Goal: Transaction & Acquisition: Purchase product/service

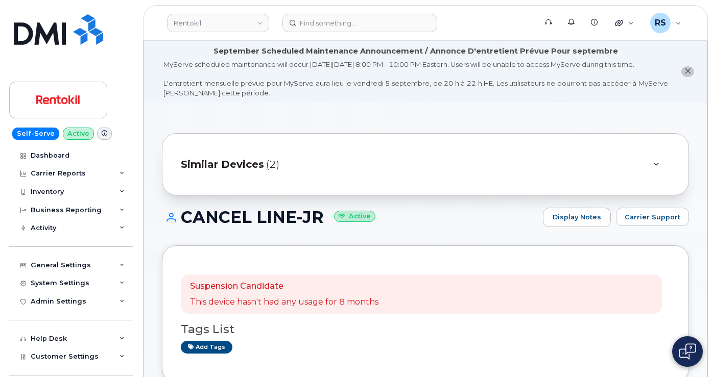
scroll to position [272, 0]
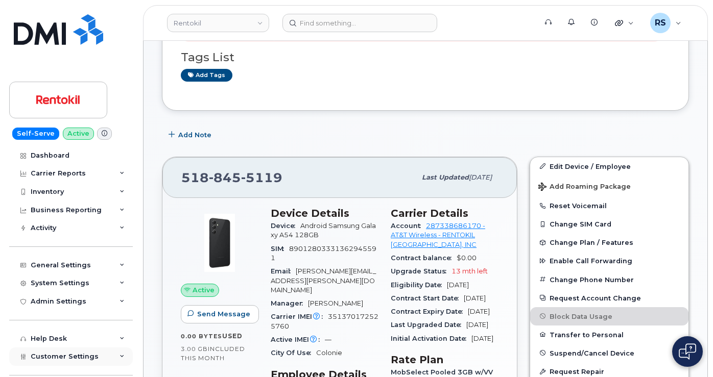
drag, startPoint x: 7, startPoint y: 366, endPoint x: 11, endPoint y: 361, distance: 6.2
click at [7, 366] on div "Self-Serve Active Dashboard Carrier Reports Monthly Billing Data Daily Data Poo…" at bounding box center [69, 188] width 138 height 377
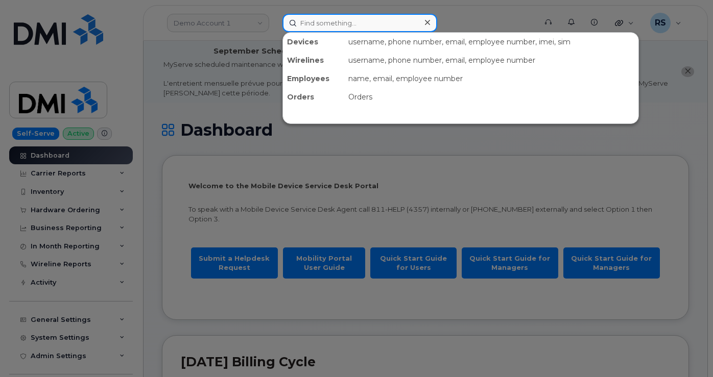
click at [307, 25] on input at bounding box center [359, 23] width 155 height 18
paste input "8285930199"
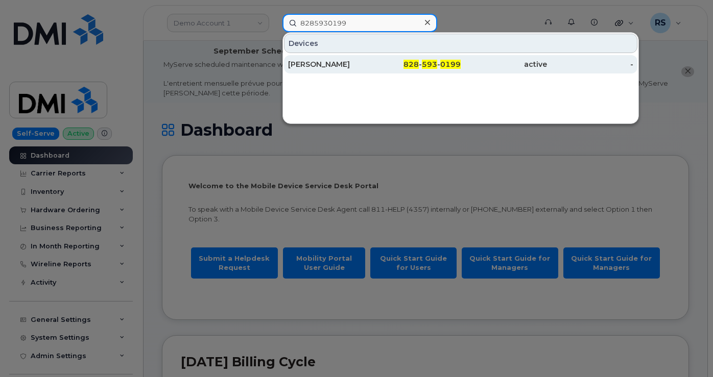
type input "8285930199"
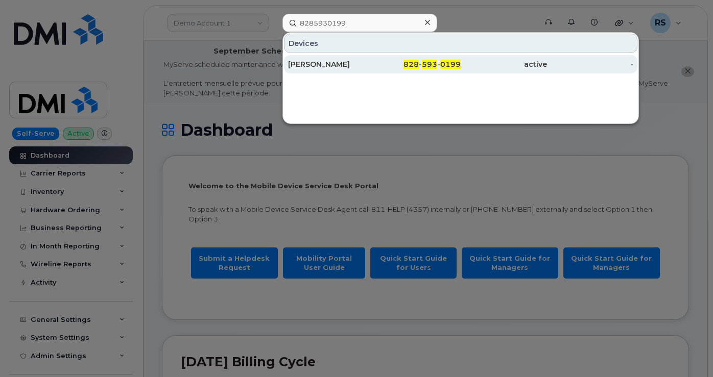
click at [323, 65] on div "Jacob Fruehwald" at bounding box center [331, 64] width 86 height 10
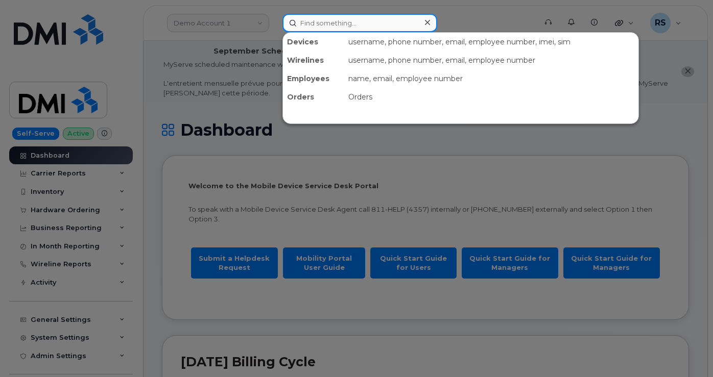
click at [319, 26] on input at bounding box center [359, 23] width 155 height 18
paste input "KRISTEN MCGREGOR"
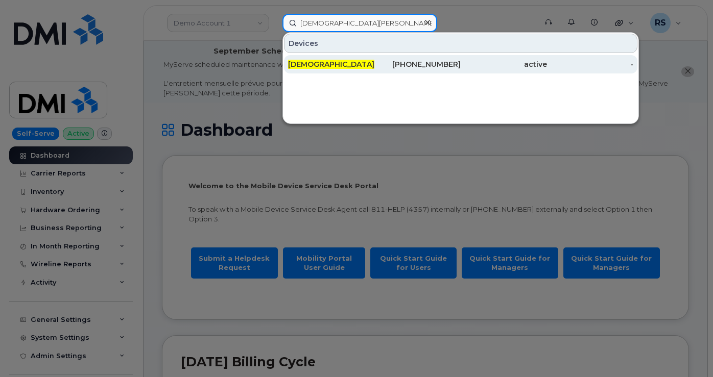
type input "KRISTEN MCGREGOR"
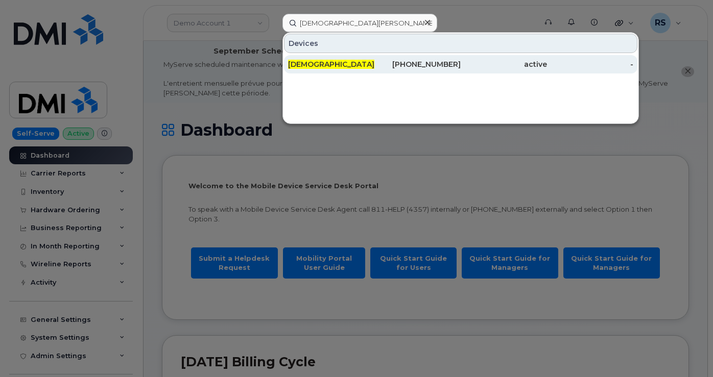
click at [349, 62] on span "KRISTEN MCGREGOR" at bounding box center [362, 64] width 148 height 9
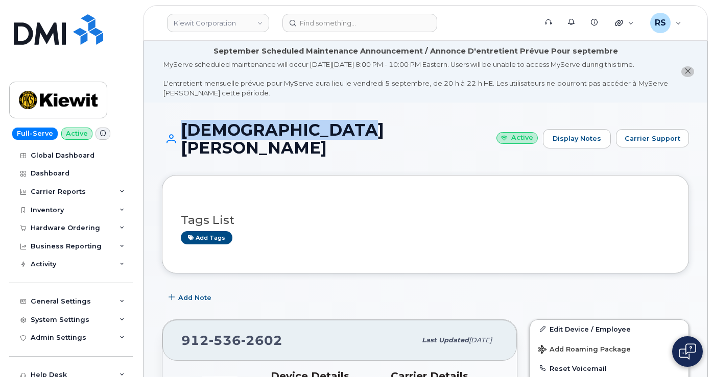
drag, startPoint x: 360, startPoint y: 138, endPoint x: 200, endPoint y: 137, distance: 159.9
click at [179, 138] on h1 "[DEMOGRAPHIC_DATA][PERSON_NAME] Active" at bounding box center [350, 139] width 376 height 36
copy h1 "KRISTEN MCGREGOR"
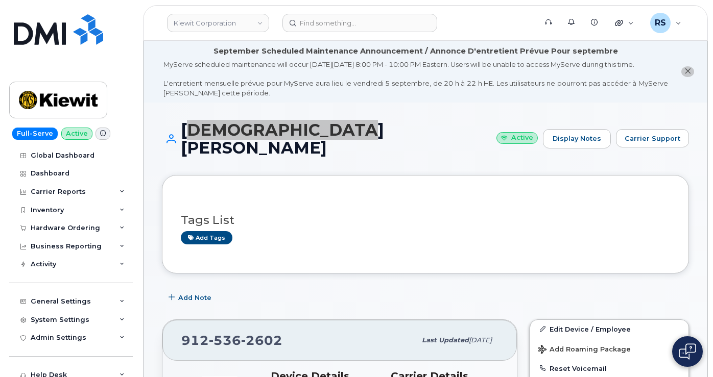
copy h1 "KRISTEN MCGREGOR"
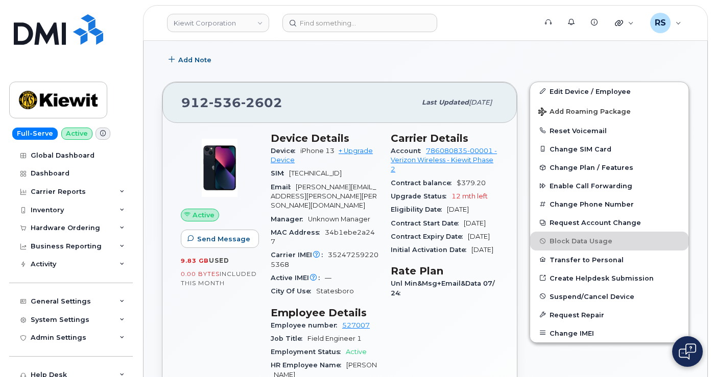
scroll to position [239, 0]
drag, startPoint x: 298, startPoint y: 187, endPoint x: 312, endPoint y: 199, distance: 17.4
click at [312, 199] on span "KIRSTEN.MCGREGOR@KIEWIT.COM" at bounding box center [324, 196] width 106 height 27
copy span "KIRSTEN.MCGREGOR@KIEWIT.COM"
click at [5, 364] on div "Full-Serve Active Global Dashboard Dashboard Carrier Reports Monthly Billing Da…" at bounding box center [69, 188] width 138 height 377
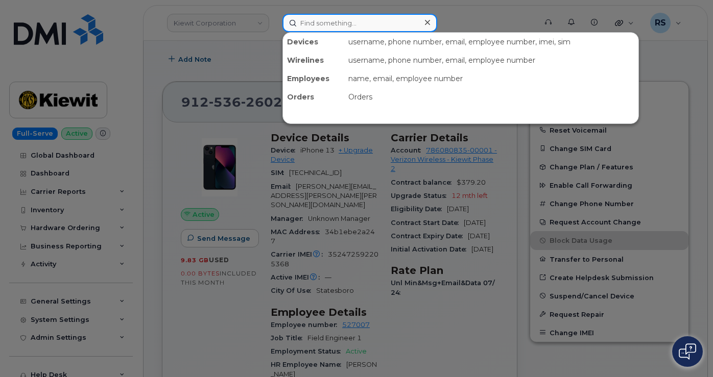
click at [309, 24] on input at bounding box center [359, 23] width 155 height 18
click at [313, 23] on input at bounding box center [359, 23] width 155 height 18
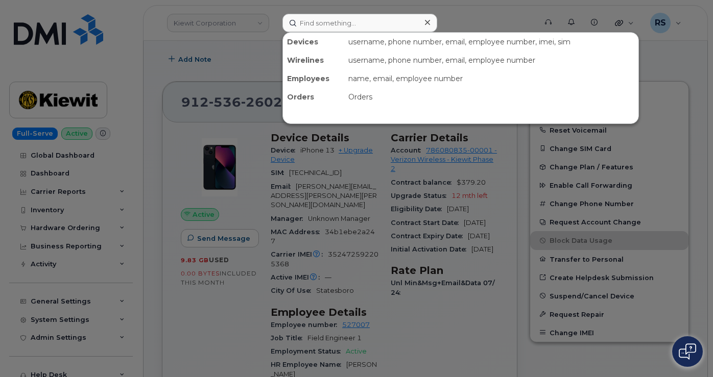
click at [215, 23] on div at bounding box center [356, 188] width 713 height 377
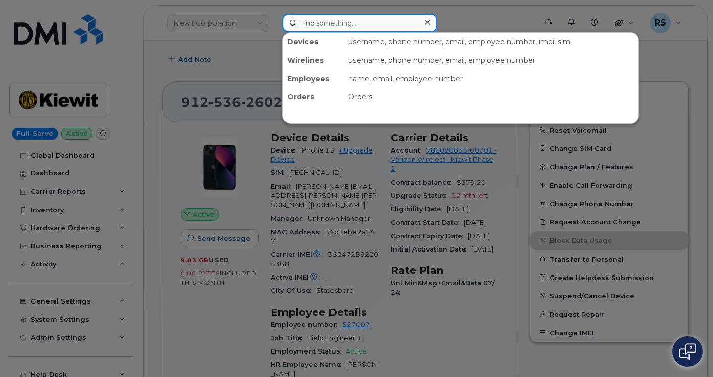
click at [313, 21] on input at bounding box center [359, 23] width 155 height 18
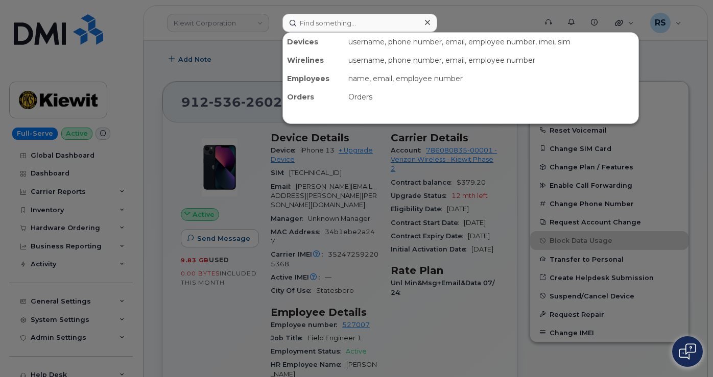
click at [154, 25] on div at bounding box center [356, 188] width 713 height 377
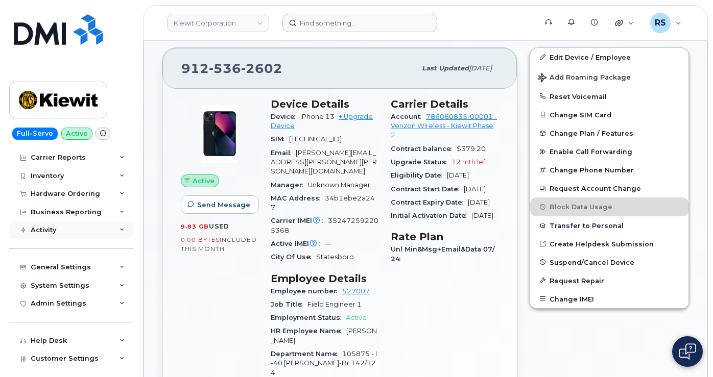
scroll to position [0, 0]
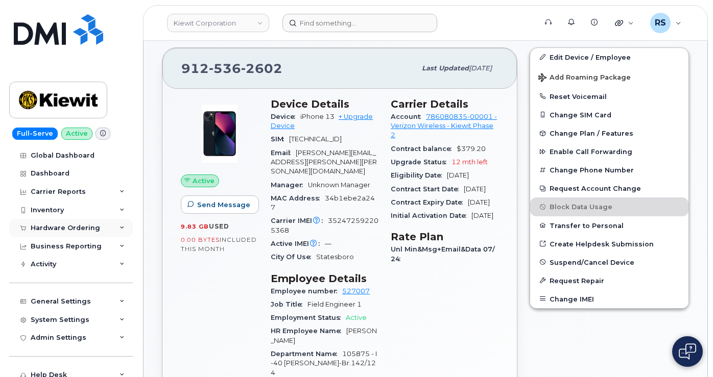
click at [75, 222] on div "Hardware Ordering" at bounding box center [71, 228] width 124 height 18
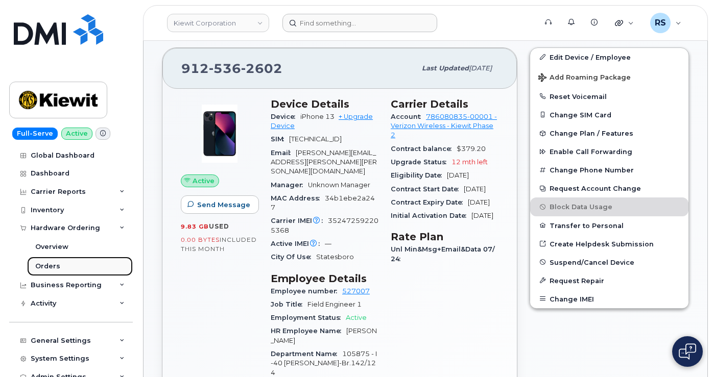
click at [52, 269] on div "Orders" at bounding box center [47, 266] width 25 height 9
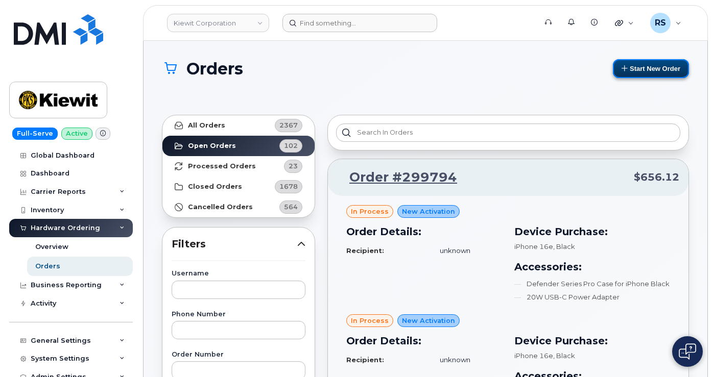
click at [645, 68] on button "Start New Order" at bounding box center [651, 68] width 76 height 19
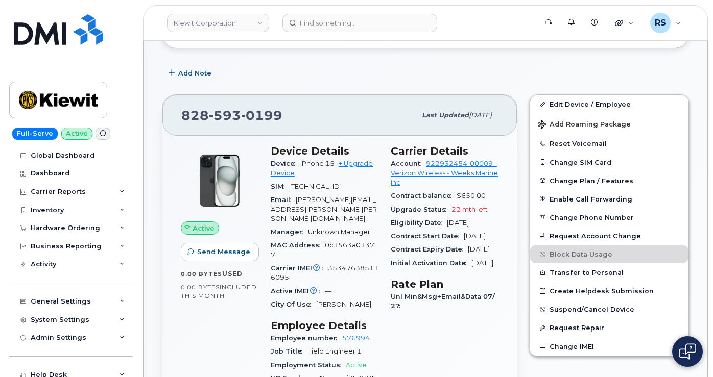
scroll to position [306, 0]
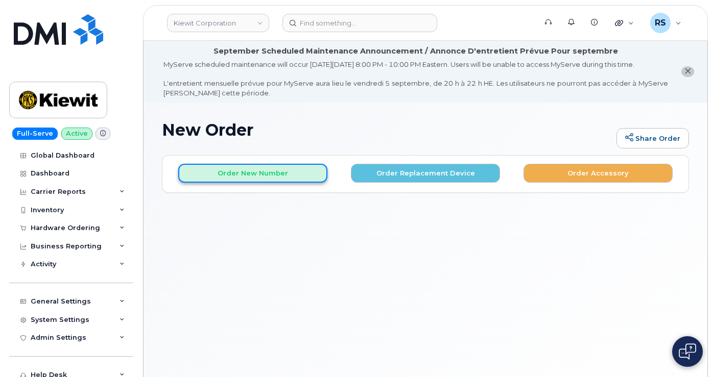
click at [229, 181] on button "Order New Number" at bounding box center [252, 173] width 149 height 19
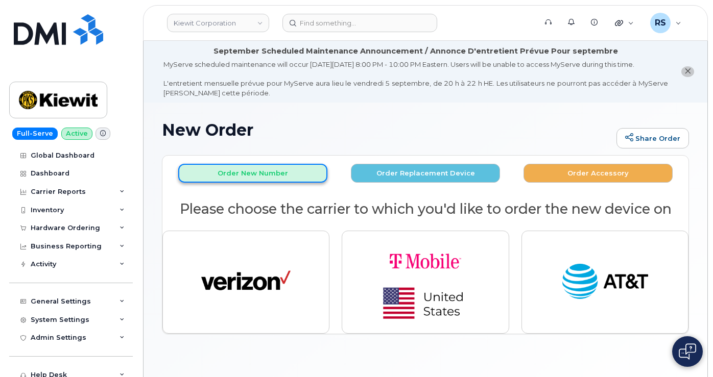
click at [242, 183] on button "Order New Number" at bounding box center [252, 173] width 149 height 19
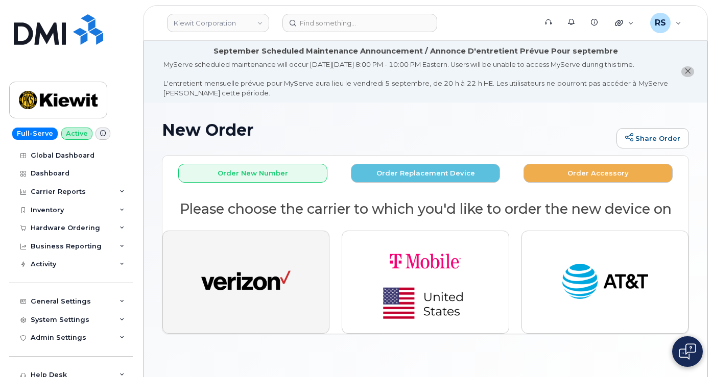
click at [242, 265] on button "button" at bounding box center [245, 282] width 167 height 103
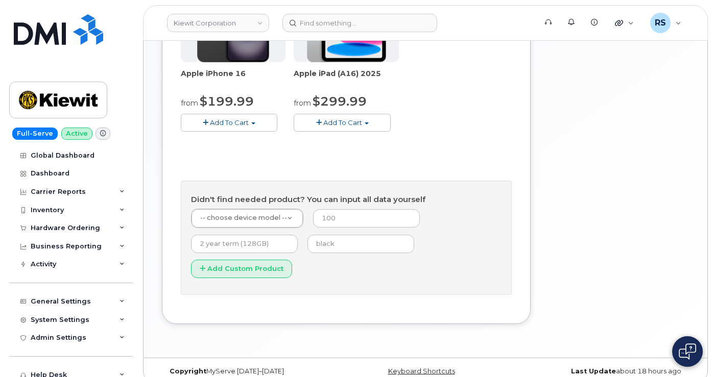
scroll to position [477, 0]
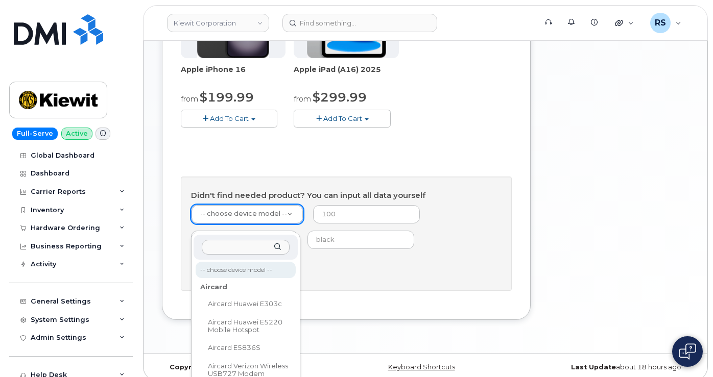
click at [212, 245] on input "text" at bounding box center [246, 247] width 88 height 15
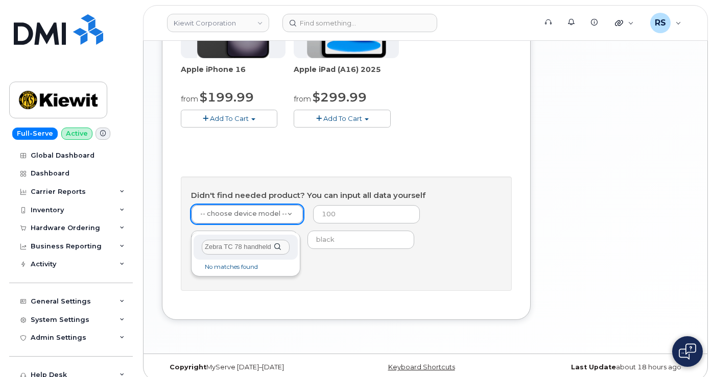
type input "Zebra TC 78 handheld"
click at [282, 251] on div "Zebra TC 78 handheld" at bounding box center [246, 247] width 104 height 25
click at [278, 250] on div "Zebra TC 78 handheld" at bounding box center [246, 247] width 104 height 25
drag, startPoint x: 273, startPoint y: 245, endPoint x: 183, endPoint y: 245, distance: 89.9
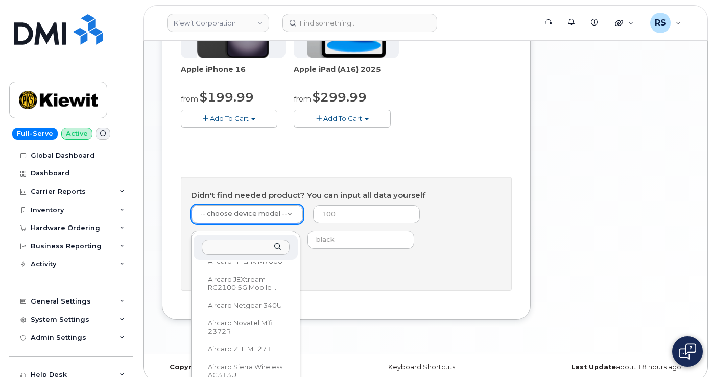
scroll to position [1272, 0]
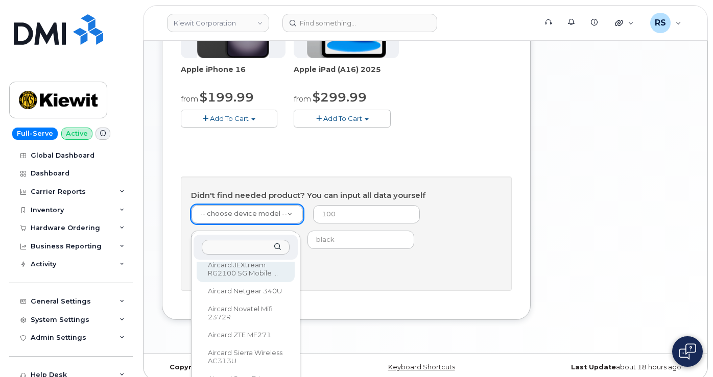
click at [217, 247] on input "text" at bounding box center [246, 247] width 88 height 15
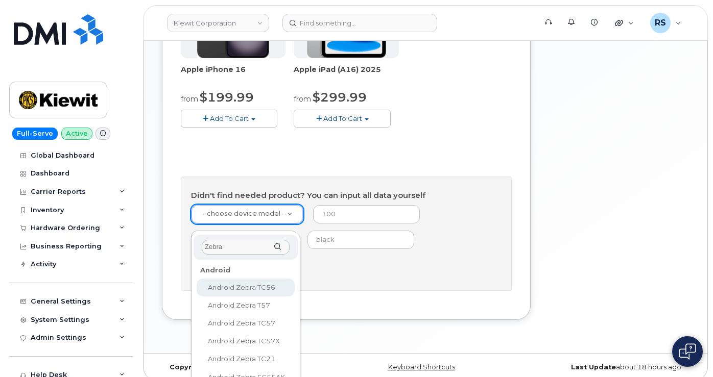
type input "Zebra"
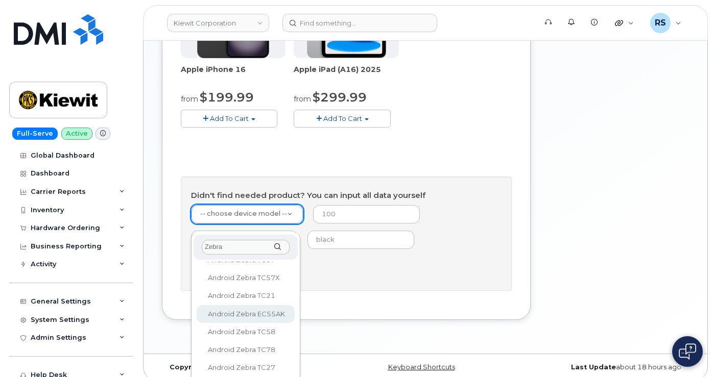
scroll to position [64, 0]
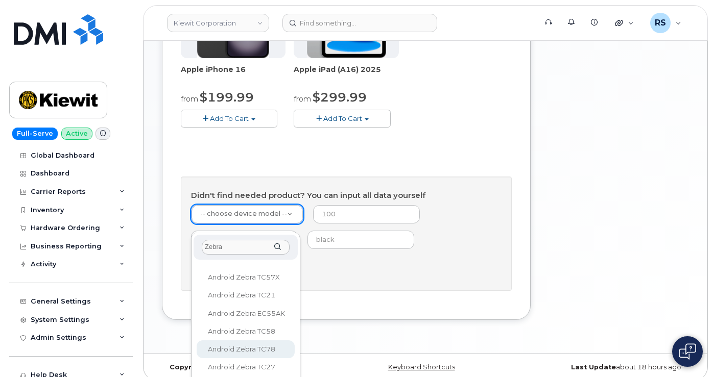
select select "3362"
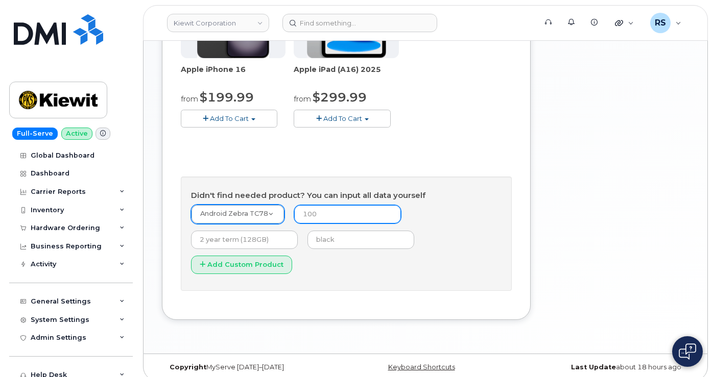
drag, startPoint x: 332, startPoint y: 222, endPoint x: 290, endPoint y: 222, distance: 42.4
click at [290, 222] on form "Android Zebra TC78 -- choose device model -- Aircard Huawei E303c Aircard Huawe…" at bounding box center [346, 243] width 311 height 77
click at [320, 224] on input "number" at bounding box center [347, 214] width 107 height 18
click at [6, 365] on div "Full-Serve Active Global Dashboard Dashboard Carrier Reports Monthly Billing Da…" at bounding box center [69, 188] width 138 height 377
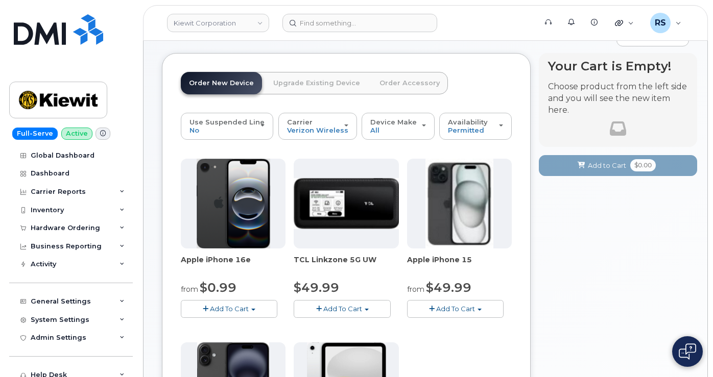
scroll to position [0, 0]
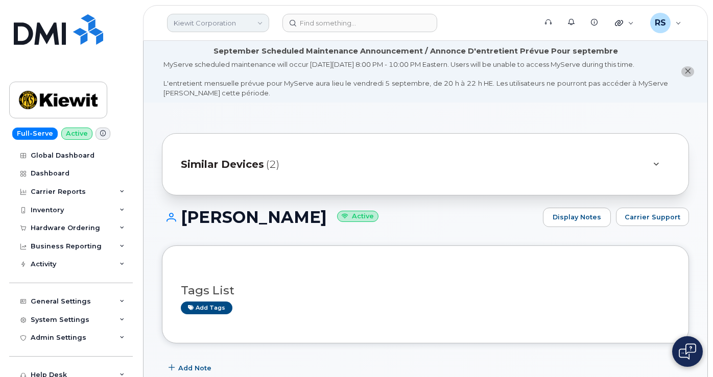
scroll to position [306, 0]
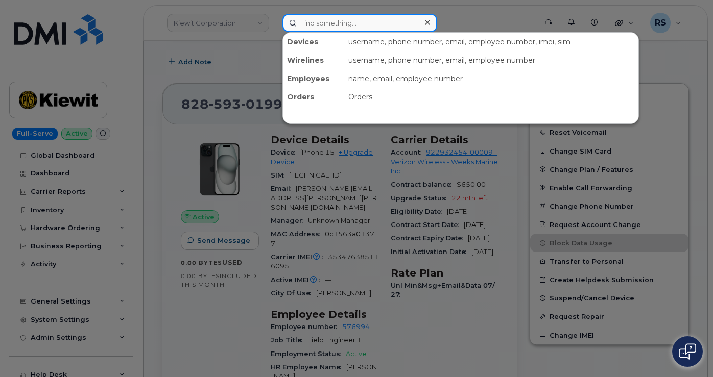
click at [311, 23] on input at bounding box center [359, 23] width 155 height 18
paste input "7206881987"
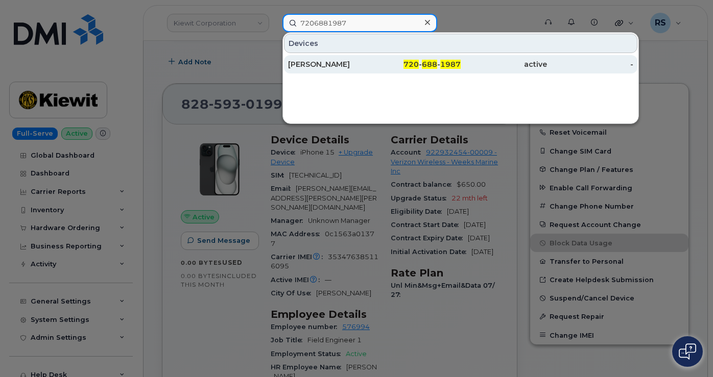
type input "7206881987"
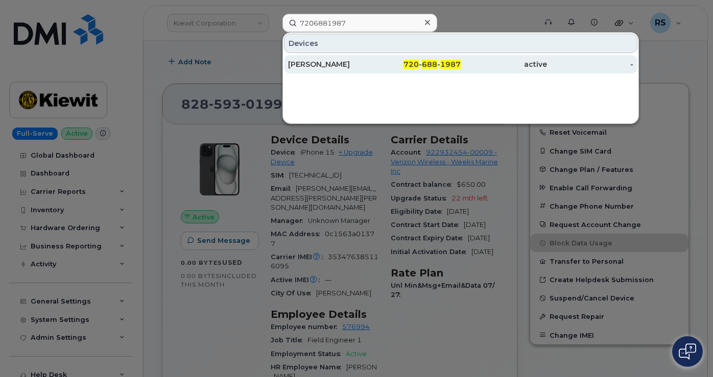
click at [322, 61] on div "[PERSON_NAME]" at bounding box center [331, 64] width 86 height 10
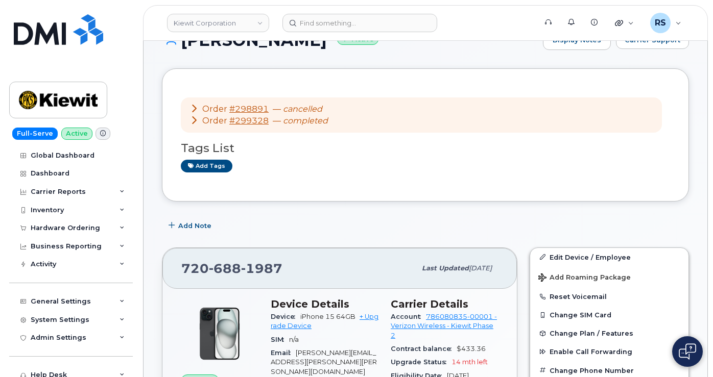
scroll to position [68, 0]
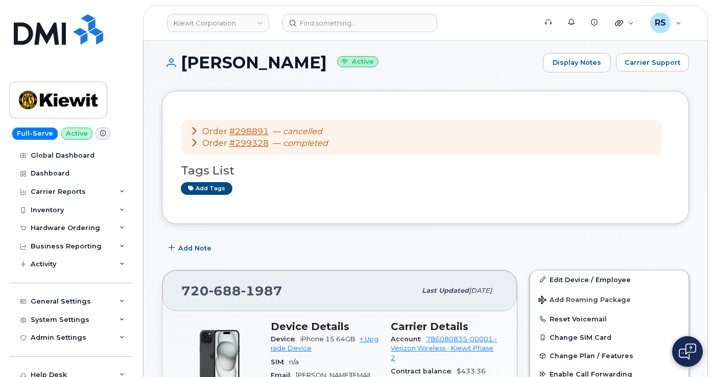
drag, startPoint x: 339, startPoint y: 75, endPoint x: 183, endPoint y: 72, distance: 156.3
click at [183, 72] on h1 "[PERSON_NAME] Active" at bounding box center [350, 63] width 376 height 18
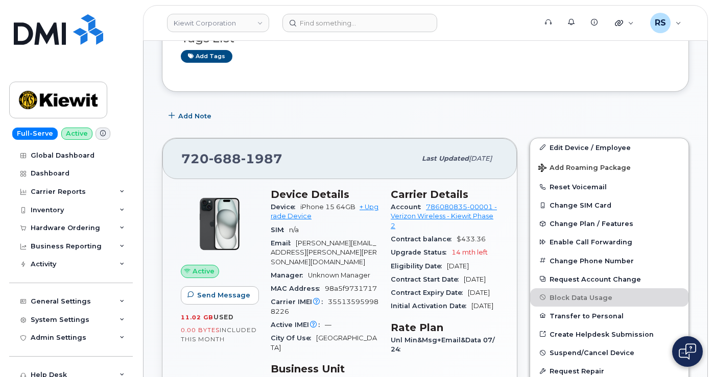
scroll to position [204, 0]
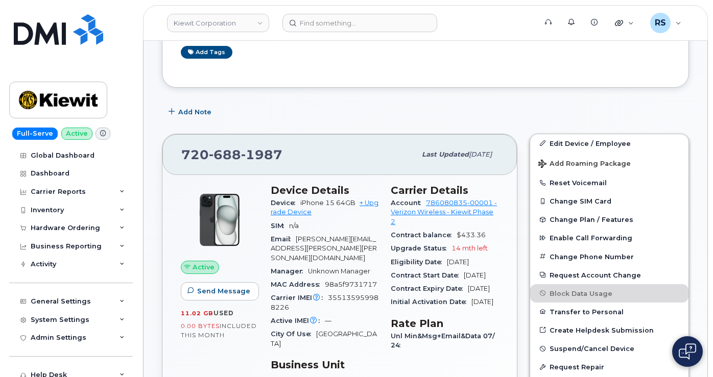
click at [365, 113] on div "Add Note" at bounding box center [425, 112] width 527 height 18
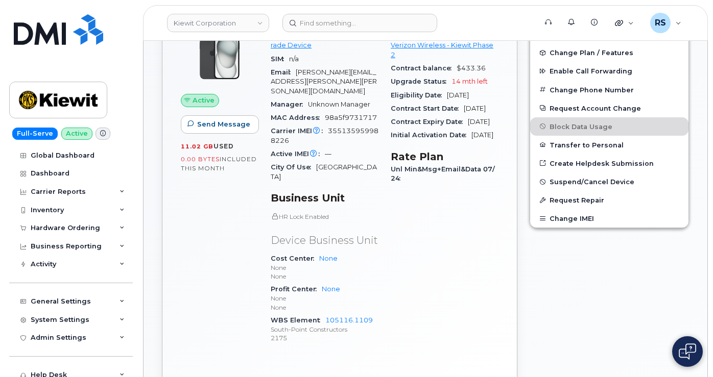
scroll to position [374, 0]
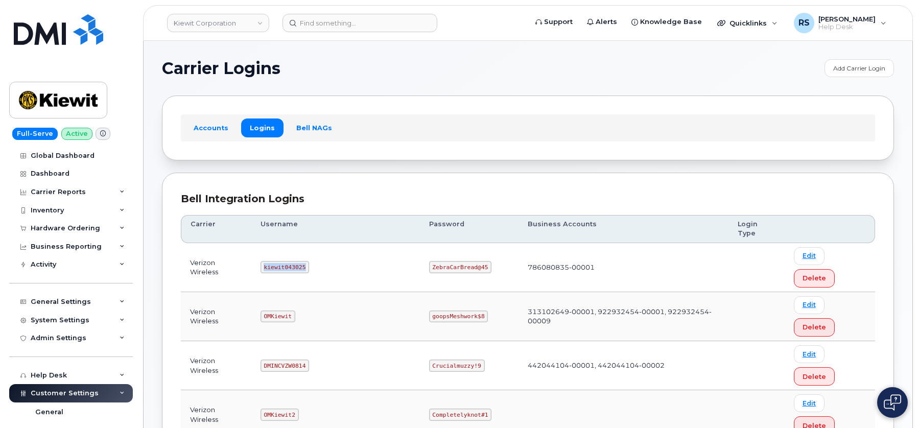
drag, startPoint x: 270, startPoint y: 248, endPoint x: 315, endPoint y: 247, distance: 44.9
click at [315, 247] on td "kiewit043025" at bounding box center [335, 267] width 169 height 49
copy code "kiewit043025"
drag, startPoint x: 397, startPoint y: 245, endPoint x: 459, endPoint y: 245, distance: 61.3
click at [459, 245] on td "ZebraCarBread@45" at bounding box center [469, 267] width 99 height 49
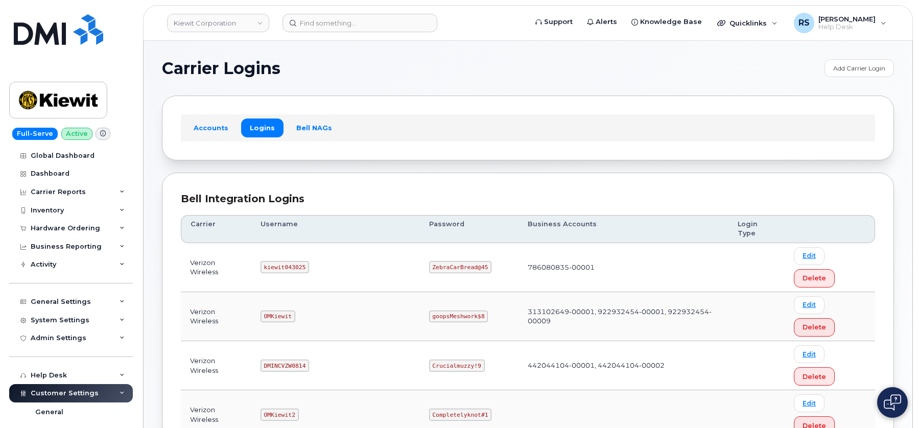
drag, startPoint x: 437, startPoint y: 239, endPoint x: 381, endPoint y: 244, distance: 56.4
click at [376, 243] on td "kiewit043025" at bounding box center [335, 267] width 169 height 49
drag, startPoint x: 397, startPoint y: 244, endPoint x: 449, endPoint y: 248, distance: 52.3
click at [449, 261] on code "ZebraCarBread@45" at bounding box center [460, 267] width 63 height 12
copy code "ZebraCarBread@45"
